Goal: Information Seeking & Learning: Learn about a topic

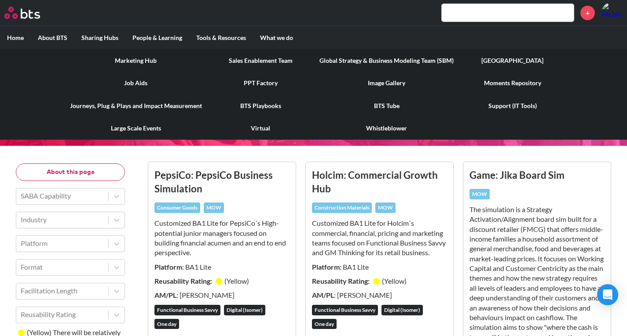
click at [261, 111] on link "BTS Playbooks" at bounding box center [261, 106] width 104 height 23
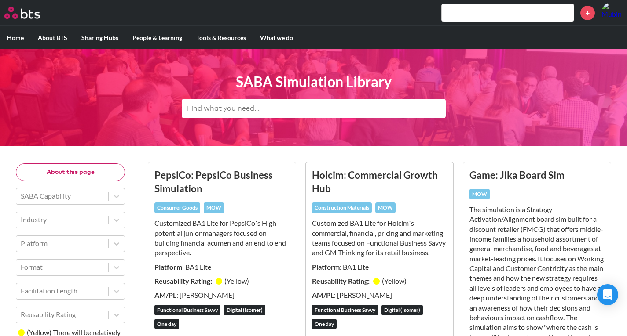
click at [457, 19] on input "text" at bounding box center [507, 13] width 132 height 18
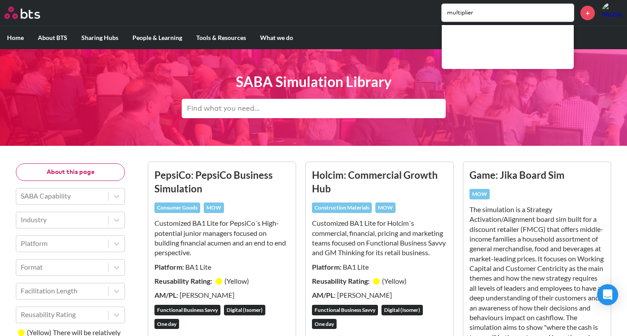
type input "multiplier"
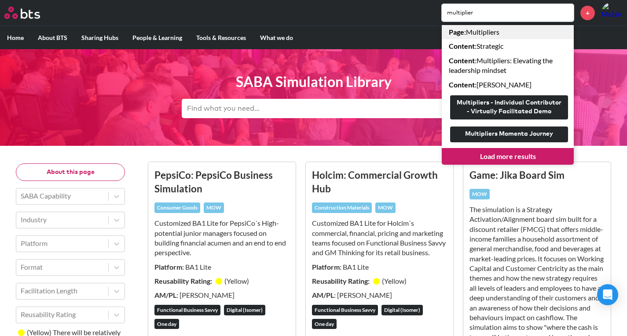
click at [472, 32] on link "Page : Multipliers" at bounding box center [507, 32] width 132 height 14
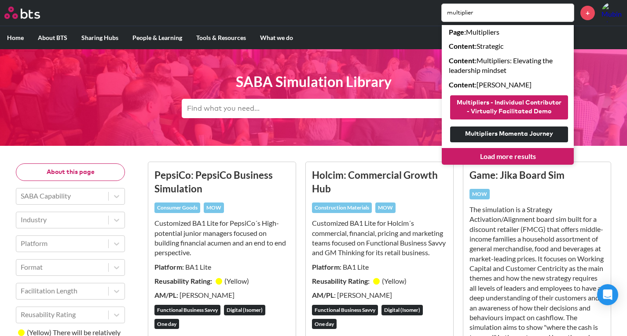
click at [494, 112] on button "Multipliers - Individual Contributor - Virtually Facilitated Demo" at bounding box center [509, 107] width 118 height 24
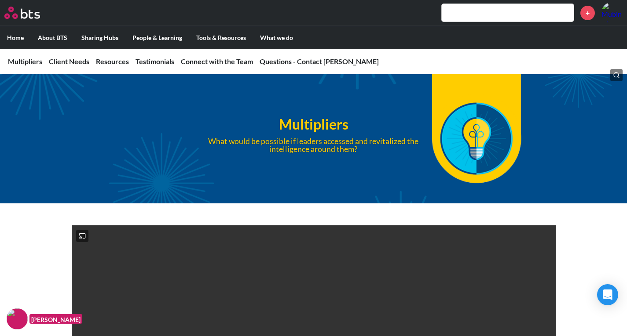
scroll to position [15, 0]
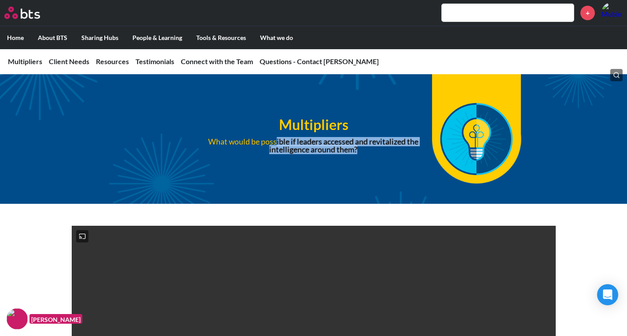
drag, startPoint x: 276, startPoint y: 143, endPoint x: 369, endPoint y: 150, distance: 93.5
click at [369, 150] on p "What would be possible if leaders accessed and revitalized the intelligence aro…" at bounding box center [313, 145] width 240 height 15
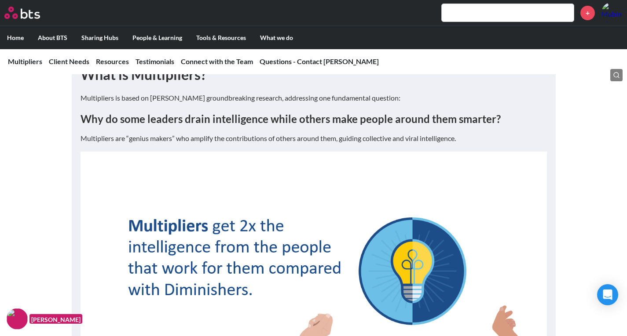
scroll to position [537, 0]
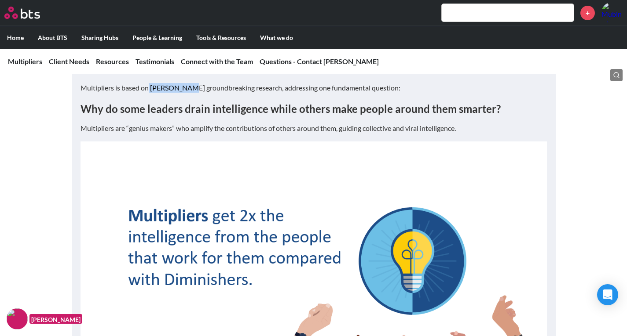
drag, startPoint x: 149, startPoint y: 124, endPoint x: 189, endPoint y: 124, distance: 39.1
click at [189, 93] on p "Multipliers is based on [PERSON_NAME] groundbreaking research, addressing one f…" at bounding box center [313, 88] width 466 height 10
copy p "Liz Wiseman"
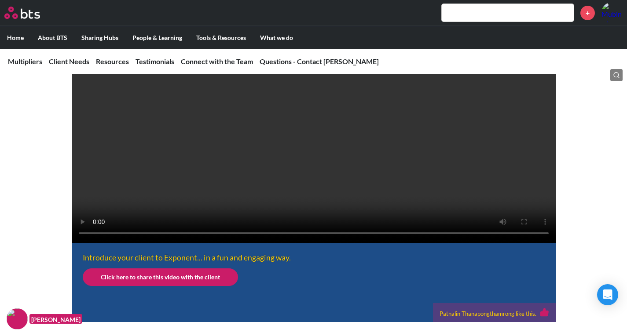
scroll to position [238, 0]
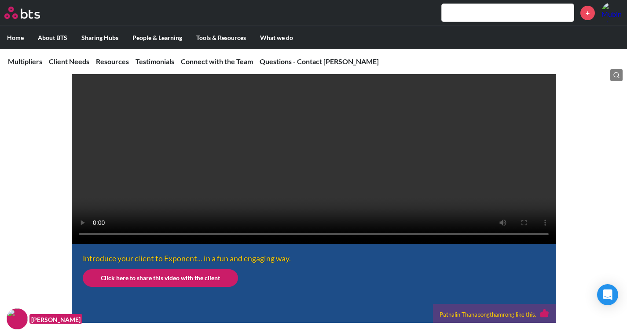
click at [392, 170] on video at bounding box center [314, 123] width 484 height 242
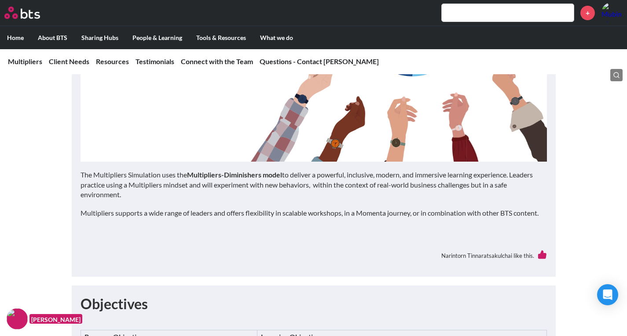
scroll to position [776, 0]
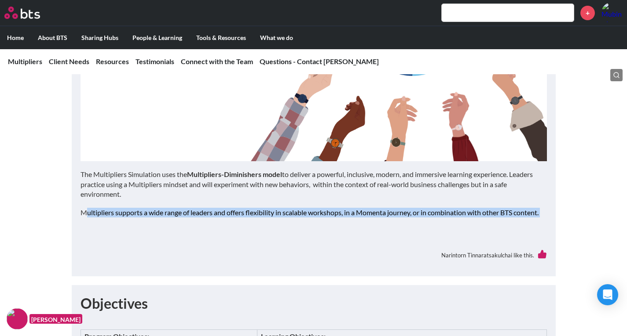
drag, startPoint x: 84, startPoint y: 249, endPoint x: 218, endPoint y: 278, distance: 136.7
click at [218, 268] on div "What is Multipliers? Multipliers is based on Liz Wiseman’s groundbreaking resea…" at bounding box center [313, 42] width 466 height 452
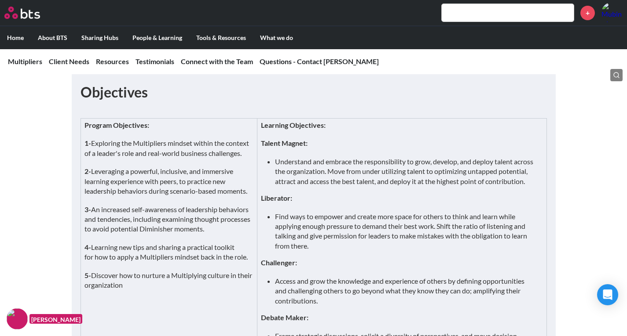
scroll to position [989, 0]
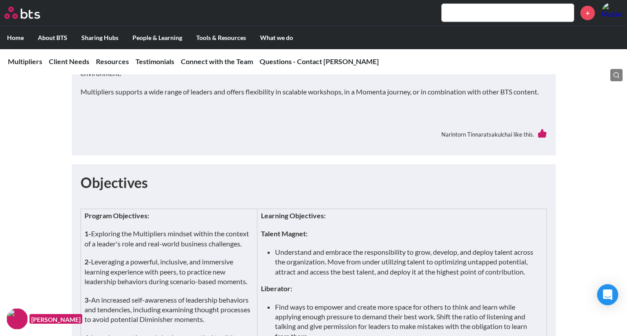
scroll to position [1083, 0]
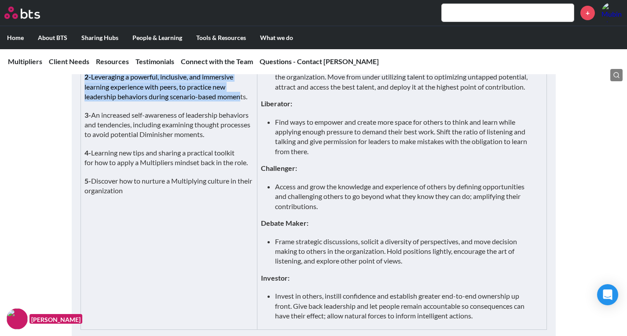
drag, startPoint x: 188, startPoint y: 80, endPoint x: 229, endPoint y: 138, distance: 71.6
click at [229, 138] on td "Program Objectives: 1- Exploring the Multipliers mindset within the context of …" at bounding box center [168, 177] width 177 height 306
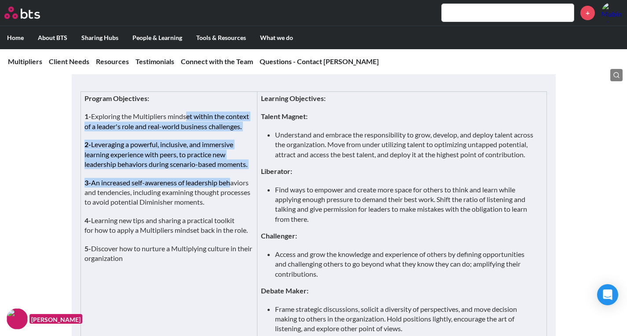
scroll to position [1016, 0]
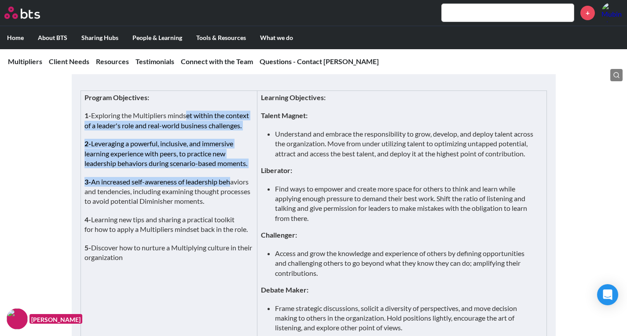
click at [240, 131] on p "1- Exploring the Multipliers mindset within the context of a leader's role and …" at bounding box center [168, 121] width 169 height 20
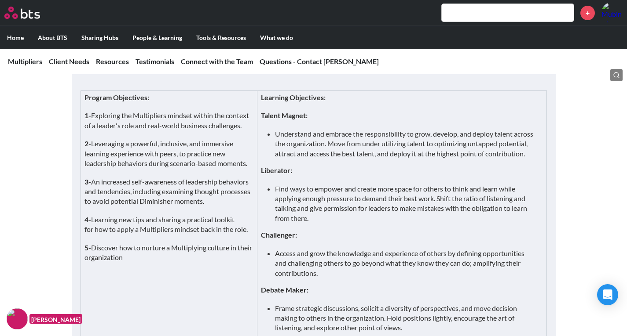
drag, startPoint x: 219, startPoint y: 188, endPoint x: 209, endPoint y: 186, distance: 10.8
click at [209, 168] on p "2- Leveraging a powerful, inclusive, and immersive learning experience with pee…" at bounding box center [168, 153] width 169 height 29
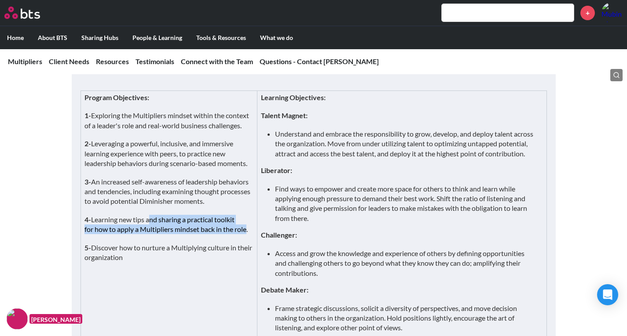
drag, startPoint x: 148, startPoint y: 252, endPoint x: 245, endPoint y: 268, distance: 98.5
click at [245, 235] on p "4- Learning new tips and sharing a practical toolkit for how to apply a Multipl…" at bounding box center [168, 225] width 169 height 20
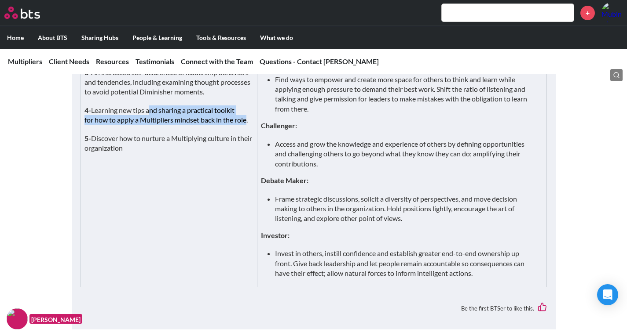
scroll to position [1124, 0]
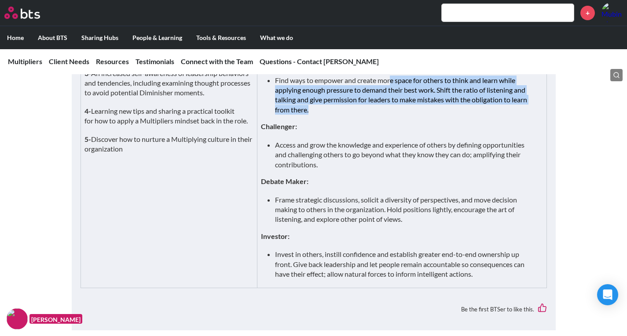
drag, startPoint x: 394, startPoint y: 128, endPoint x: 333, endPoint y: 152, distance: 65.5
click at [333, 115] on li "Find ways to empower and create more space for others to think and learn while …" at bounding box center [405, 96] width 260 height 40
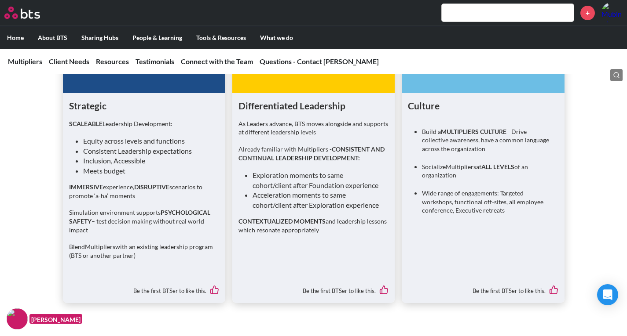
scroll to position [1563, 0]
drag, startPoint x: 445, startPoint y: 175, endPoint x: 519, endPoint y: 190, distance: 74.8
click at [519, 153] on p "Build a MULTIPLIERS CULTURE – Drive collective awareness, have a common languag…" at bounding box center [486, 140] width 129 height 26
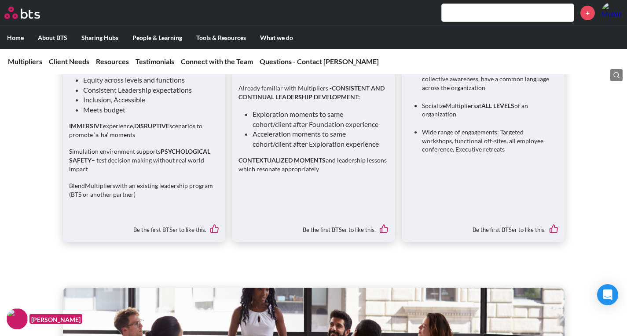
scroll to position [1626, 0]
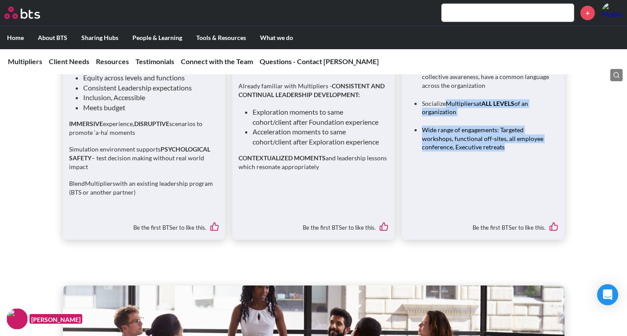
drag, startPoint x: 447, startPoint y: 149, endPoint x: 525, endPoint y: 204, distance: 95.3
click at [525, 160] on div "Build a MULTIPLIERS CULTURE – Drive collective awareness, have a common languag…" at bounding box center [483, 108] width 150 height 104
click at [481, 152] on p "Wide range of engagements: Targeted workshops, functional off-sites, all employ…" at bounding box center [486, 139] width 129 height 26
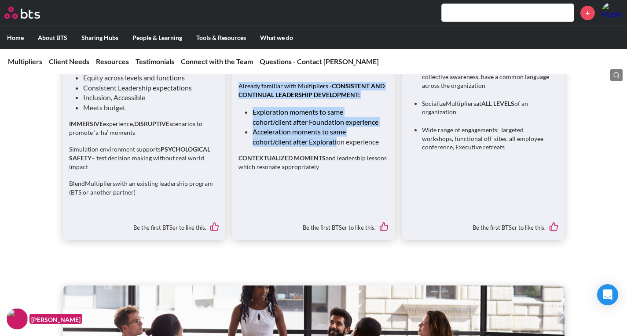
drag, startPoint x: 244, startPoint y: 109, endPoint x: 339, endPoint y: 186, distance: 122.5
click at [339, 180] on div "As Leaders advance, BTS moves alongside and supports at different leadership le…" at bounding box center [313, 118] width 150 height 124
drag, startPoint x: 71, startPoint y: 197, endPoint x: 140, endPoint y: 212, distance: 70.1
click at [140, 171] on p "Simulation environment supports PSYCHOLOGICAL SAFETY – test decision making wit…" at bounding box center [144, 158] width 150 height 26
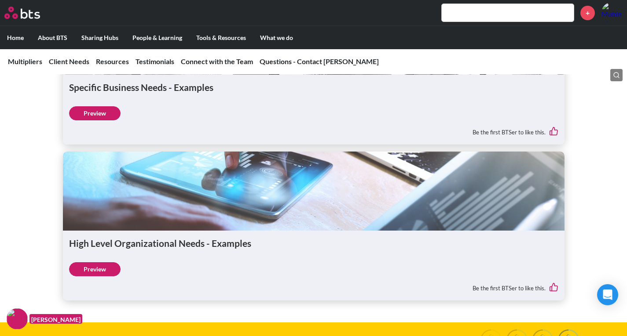
scroll to position [1919, 0]
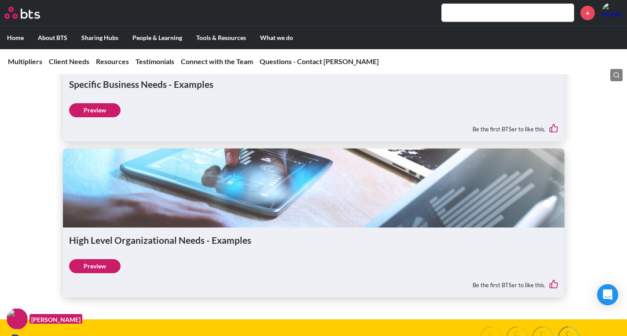
click at [93, 142] on div "Specific Business Needs - Examples Preview Be the first BTSer to like this." at bounding box center [313, 107] width 501 height 70
click at [95, 117] on link "Preview" at bounding box center [94, 110] width 51 height 14
click at [95, 298] on div "High Level Organizational Needs - Examples Preview Be the first BTSer to like t…" at bounding box center [313, 263] width 501 height 70
click at [95, 273] on link "Preview" at bounding box center [94, 266] width 51 height 14
